Goal: Navigation & Orientation: Find specific page/section

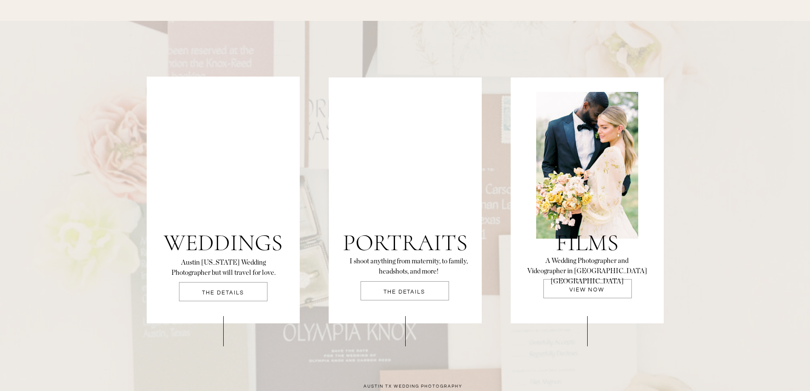
scroll to position [1743, 0]
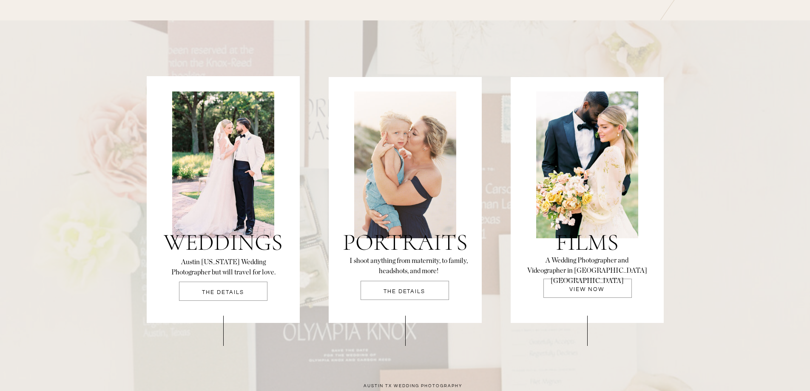
click at [207, 293] on p "THE DETAILS" at bounding box center [223, 294] width 88 height 11
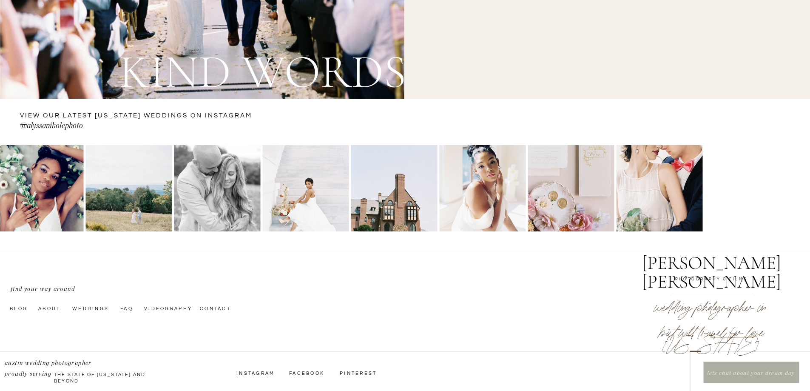
scroll to position [3103, 0]
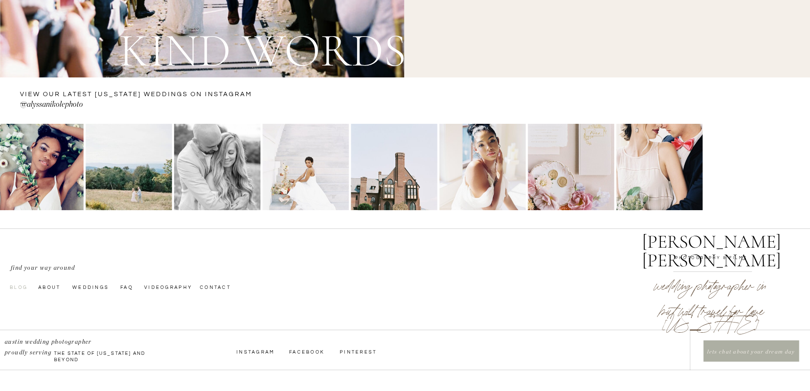
click at [19, 284] on nav "Blog" at bounding box center [23, 286] width 27 height 7
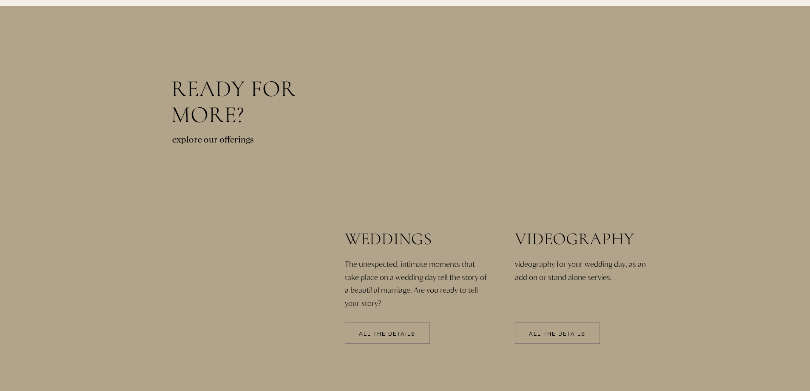
scroll to position [1743, 0]
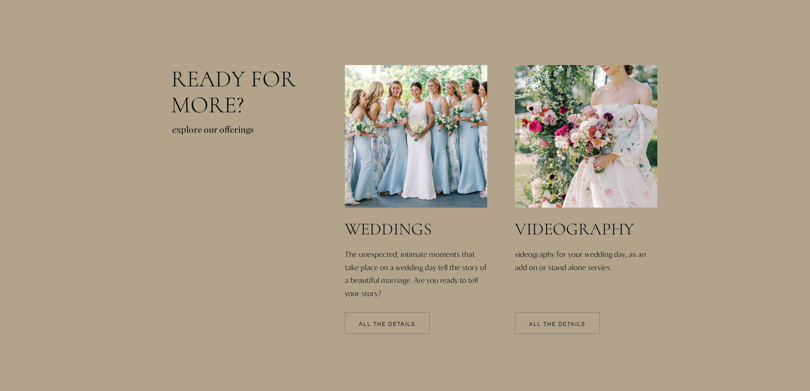
click at [393, 318] on div at bounding box center [387, 323] width 85 height 22
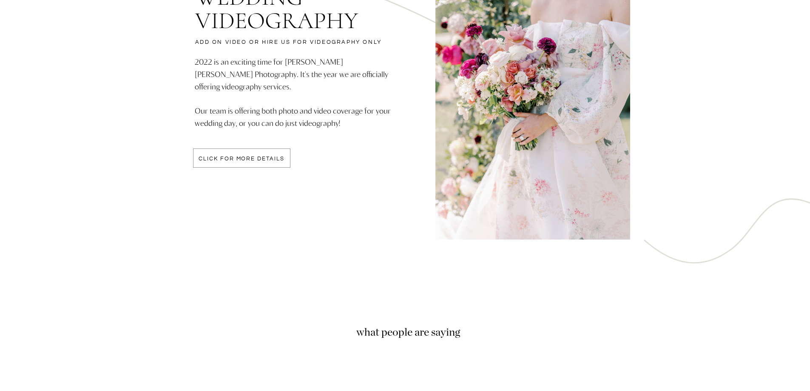
scroll to position [2295, 0]
